Goal: Information Seeking & Learning: Learn about a topic

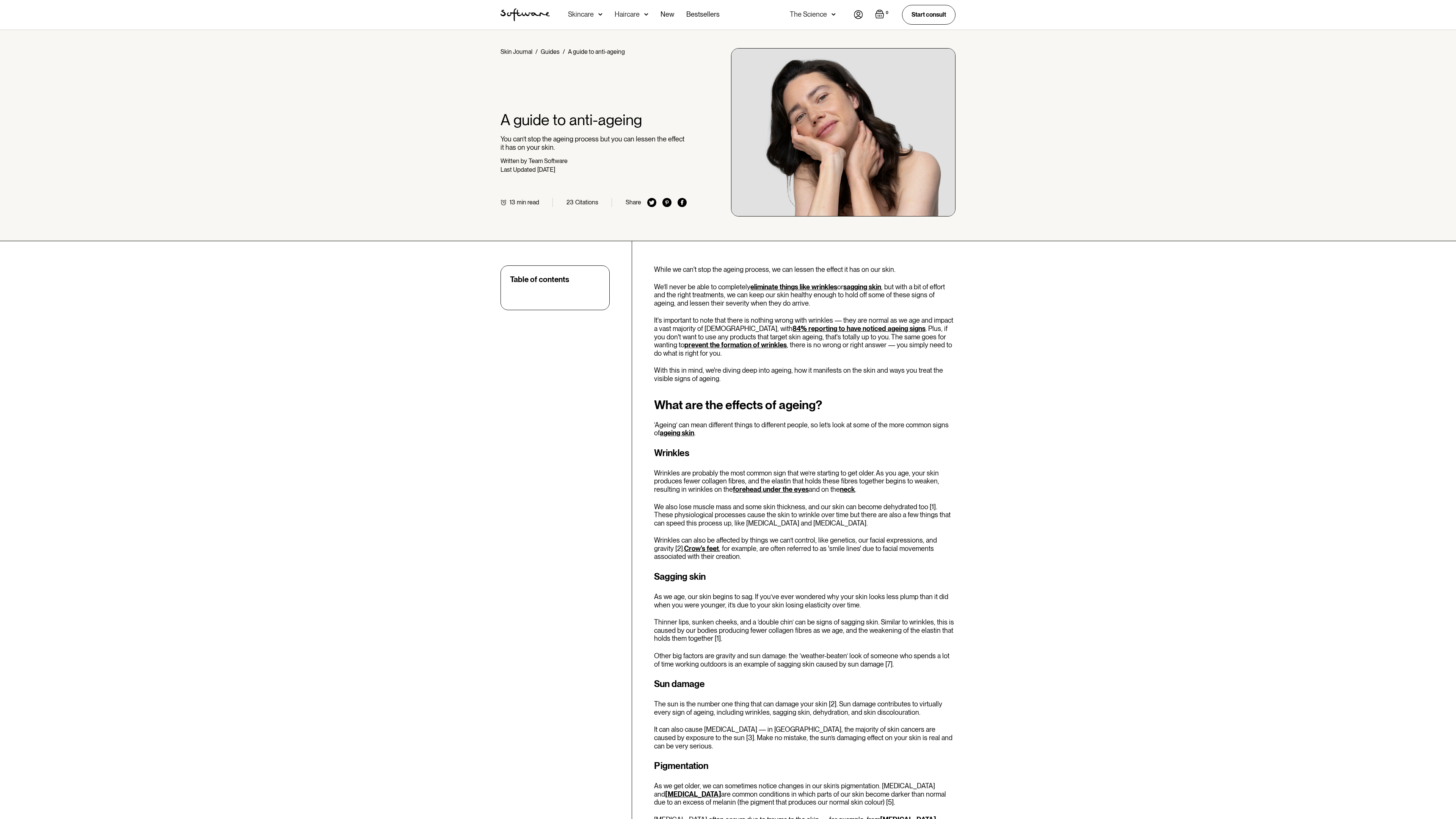
click at [748, 486] on link "forehead" at bounding box center [747, 489] width 28 height 8
